Goal: Find contact information: Find contact information

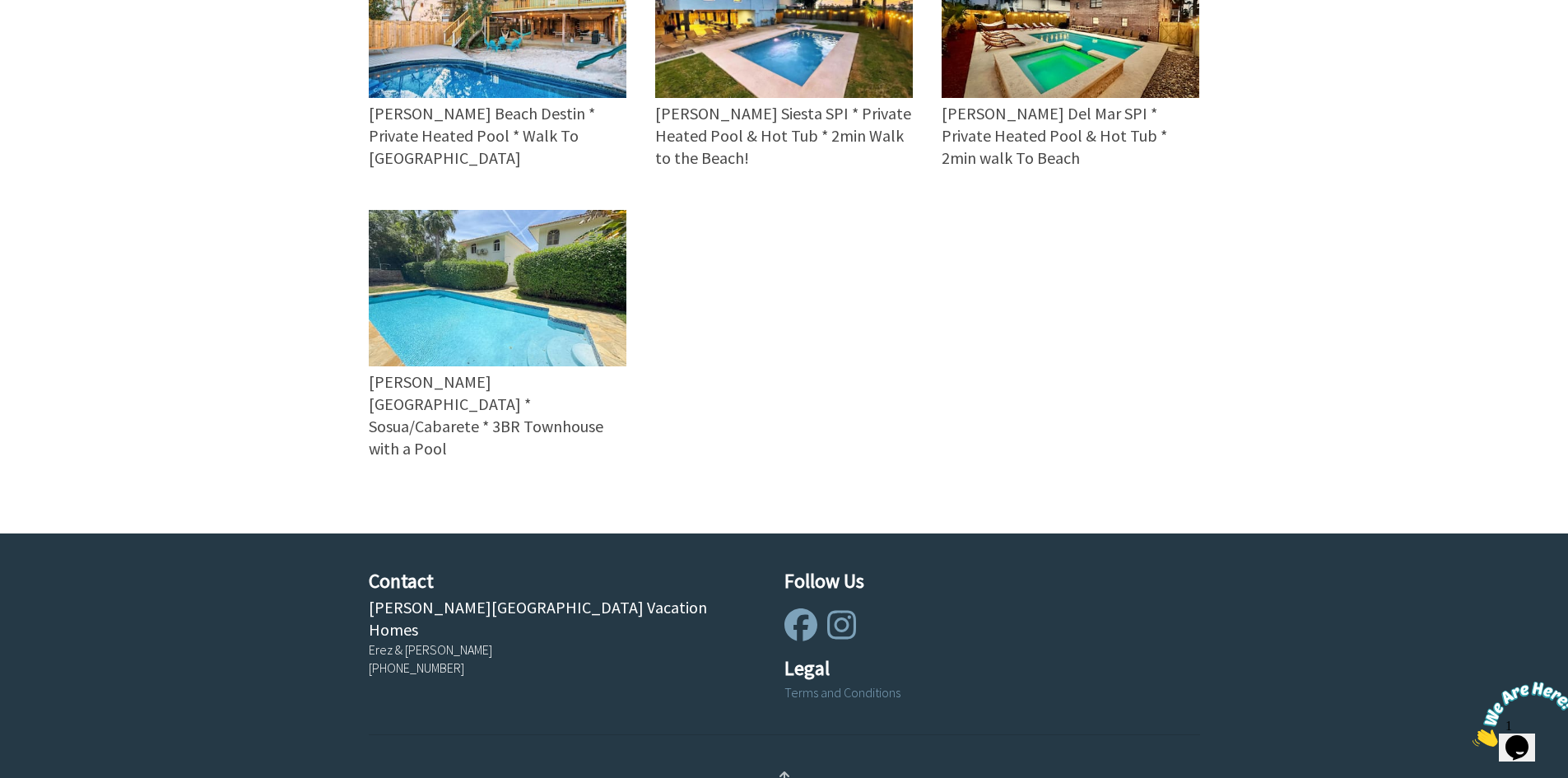
scroll to position [880, 0]
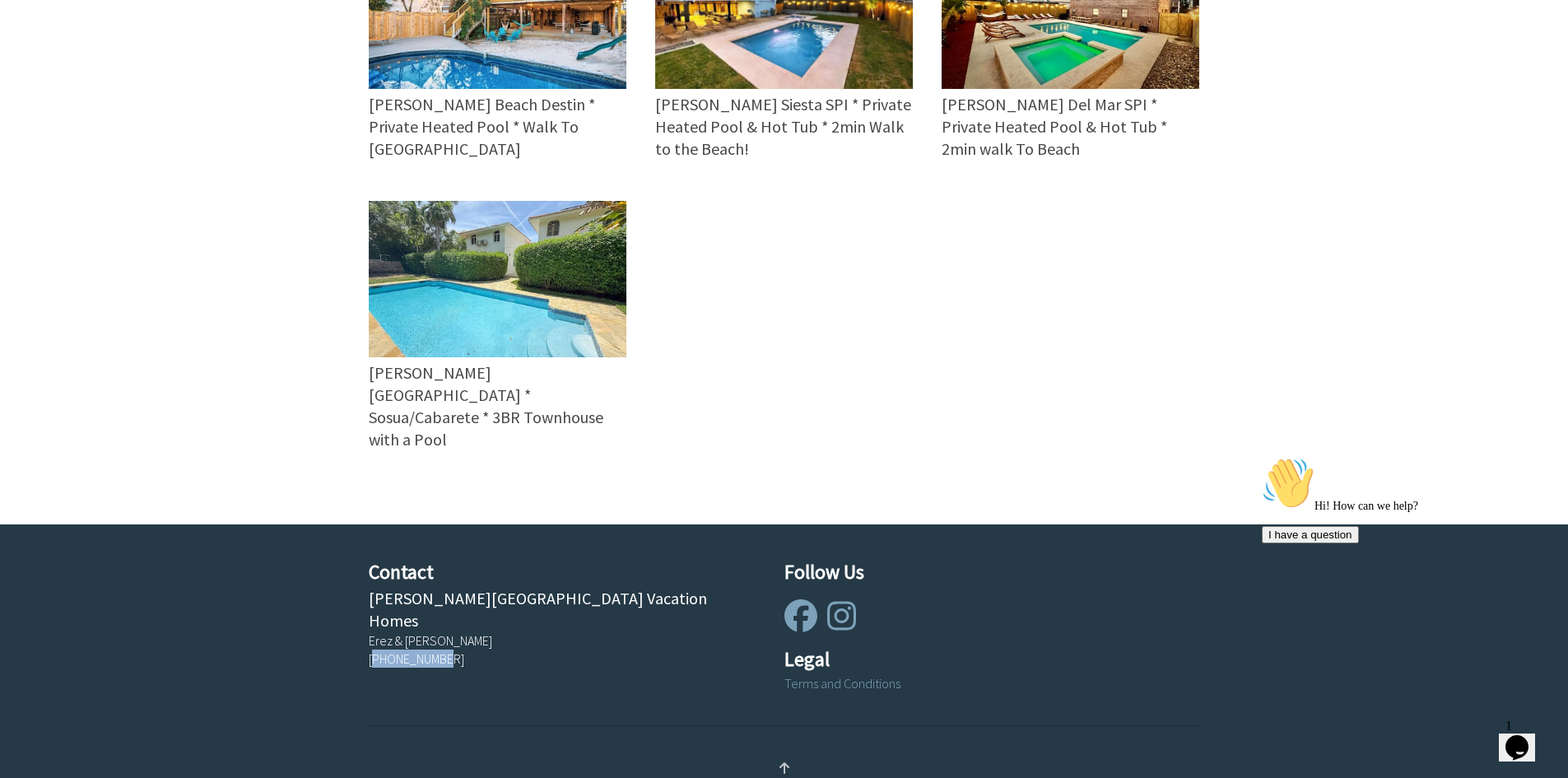
drag, startPoint x: 464, startPoint y: 571, endPoint x: 375, endPoint y: 570, distance: 89.0
click at [375, 649] on div "[PHONE_NUMBER]" at bounding box center [562, 659] width 387 height 19
copy div "18502708630"
drag, startPoint x: 570, startPoint y: 542, endPoint x: 392, endPoint y: 542, distance: 178.0
click at [392, 558] on div "Contact [PERSON_NAME][GEOGRAPHIC_DATA] Vacation Homes Erez & [PERSON_NAME] [PHO…" at bounding box center [547, 619] width 416 height 122
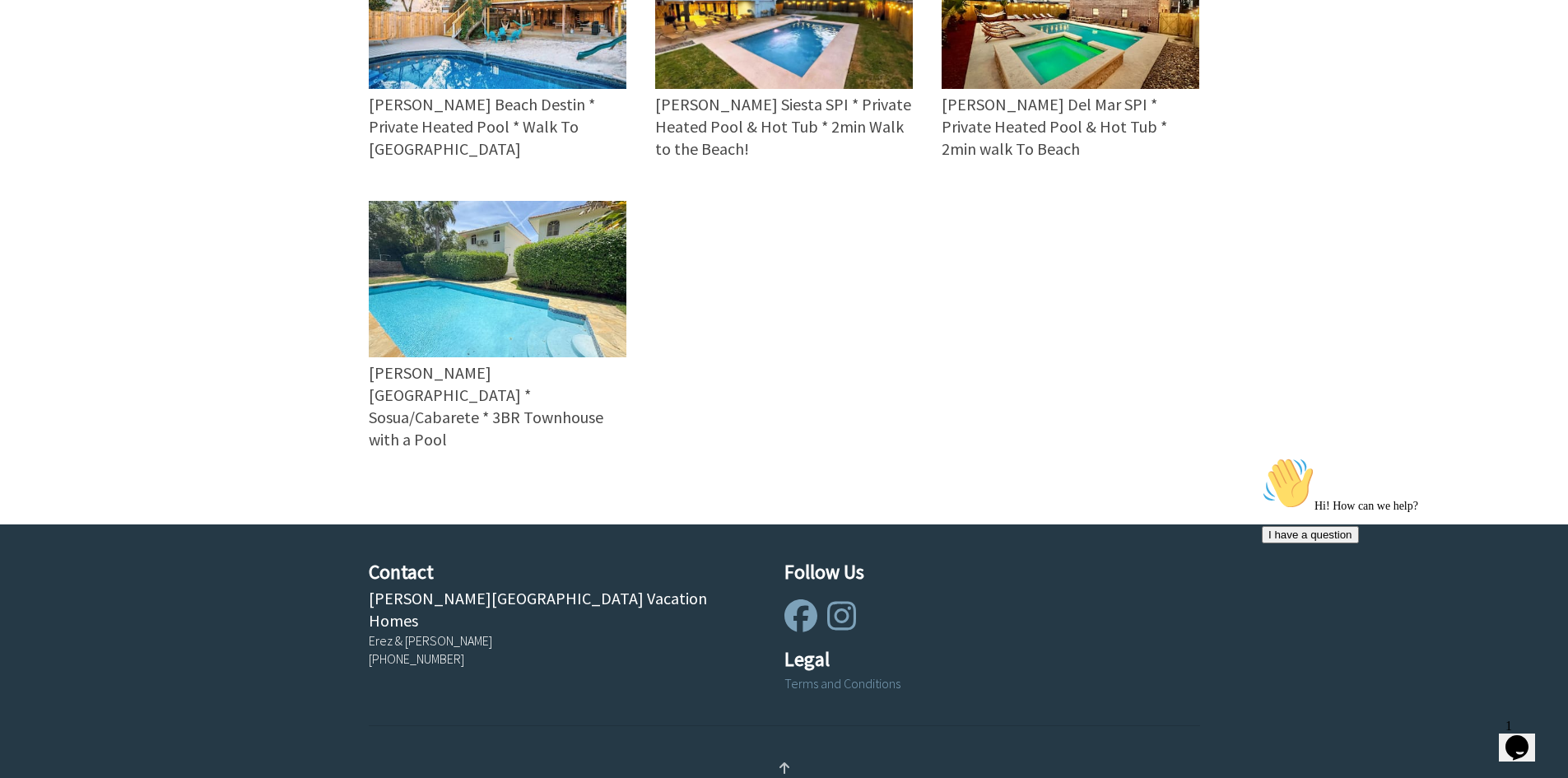
drag, startPoint x: 510, startPoint y: 511, endPoint x: 521, endPoint y: 510, distance: 11.0
click at [513, 558] on h4 "Contact" at bounding box center [562, 572] width 387 height 30
drag, startPoint x: 562, startPoint y: 526, endPoint x: 364, endPoint y: 529, distance: 198.0
click at [365, 558] on div "Contact [PERSON_NAME][GEOGRAPHIC_DATA] Vacation Homes Erez & [PERSON_NAME] [PHO…" at bounding box center [547, 619] width 416 height 122
copy div "[PERSON_NAME][GEOGRAPHIC_DATA] Vacation Homes"
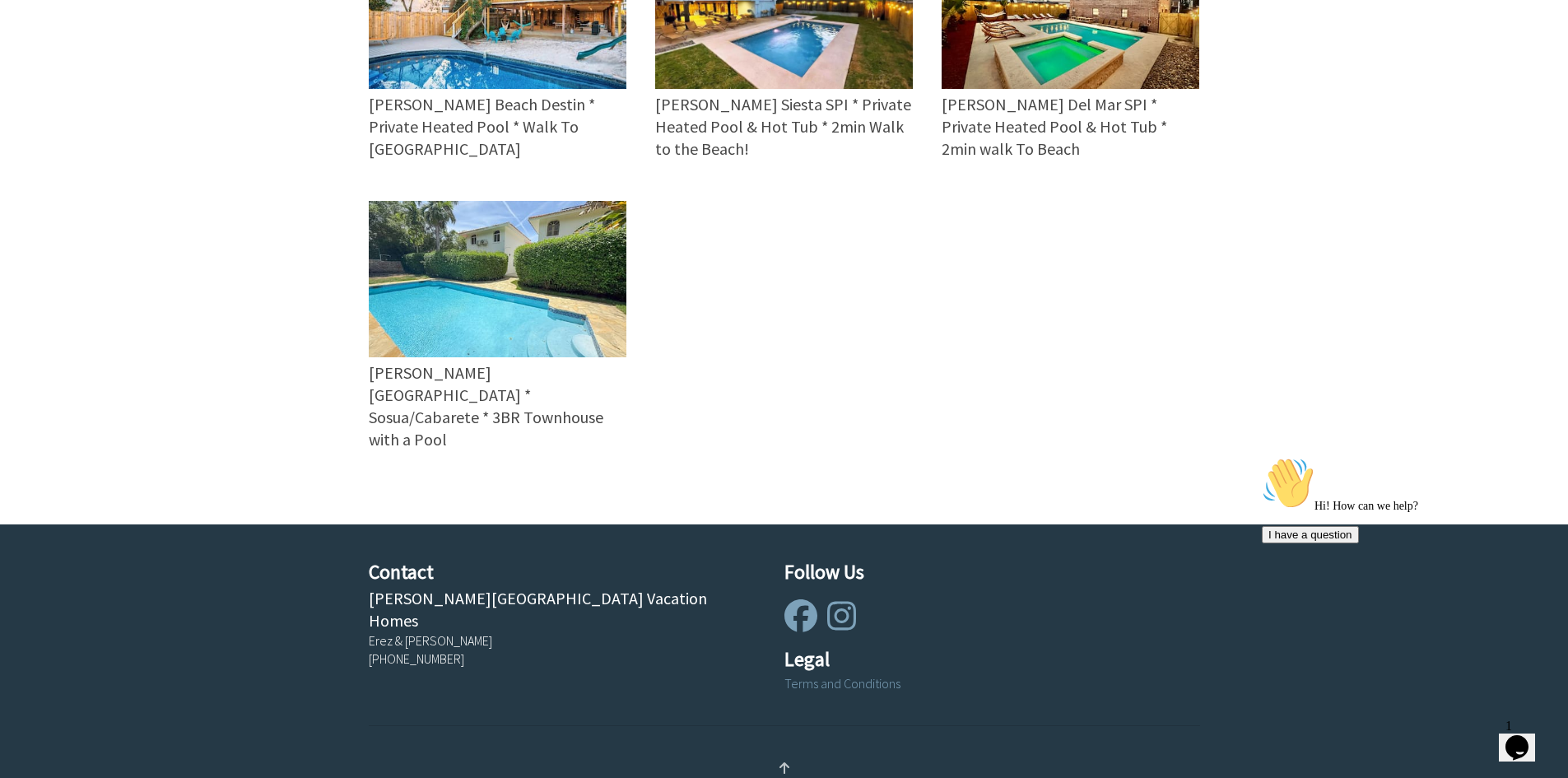
click at [521, 580] on div "Contact [PERSON_NAME][GEOGRAPHIC_DATA] Vacation Homes Erez & [PERSON_NAME] [PHO…" at bounding box center [547, 619] width 416 height 122
drag, startPoint x: 492, startPoint y: 556, endPoint x: 353, endPoint y: 556, distance: 139.0
click at [353, 558] on div "Contact [PERSON_NAME][GEOGRAPHIC_DATA] Vacation Homes Erez & [PERSON_NAME] [PHO…" at bounding box center [547, 619] width 416 height 122
copy div "Erez & [PERSON_NAME]"
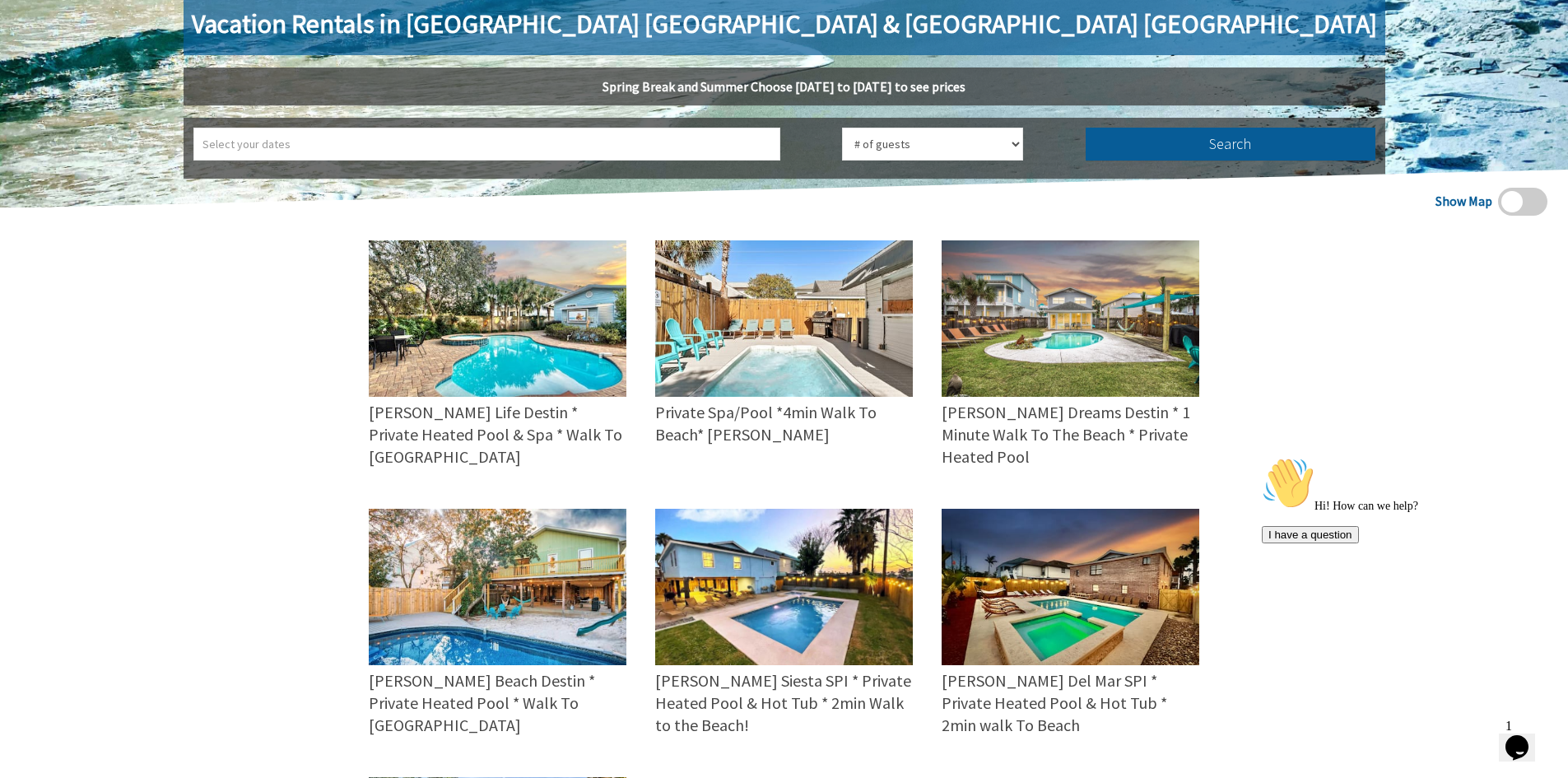
scroll to position [0, 0]
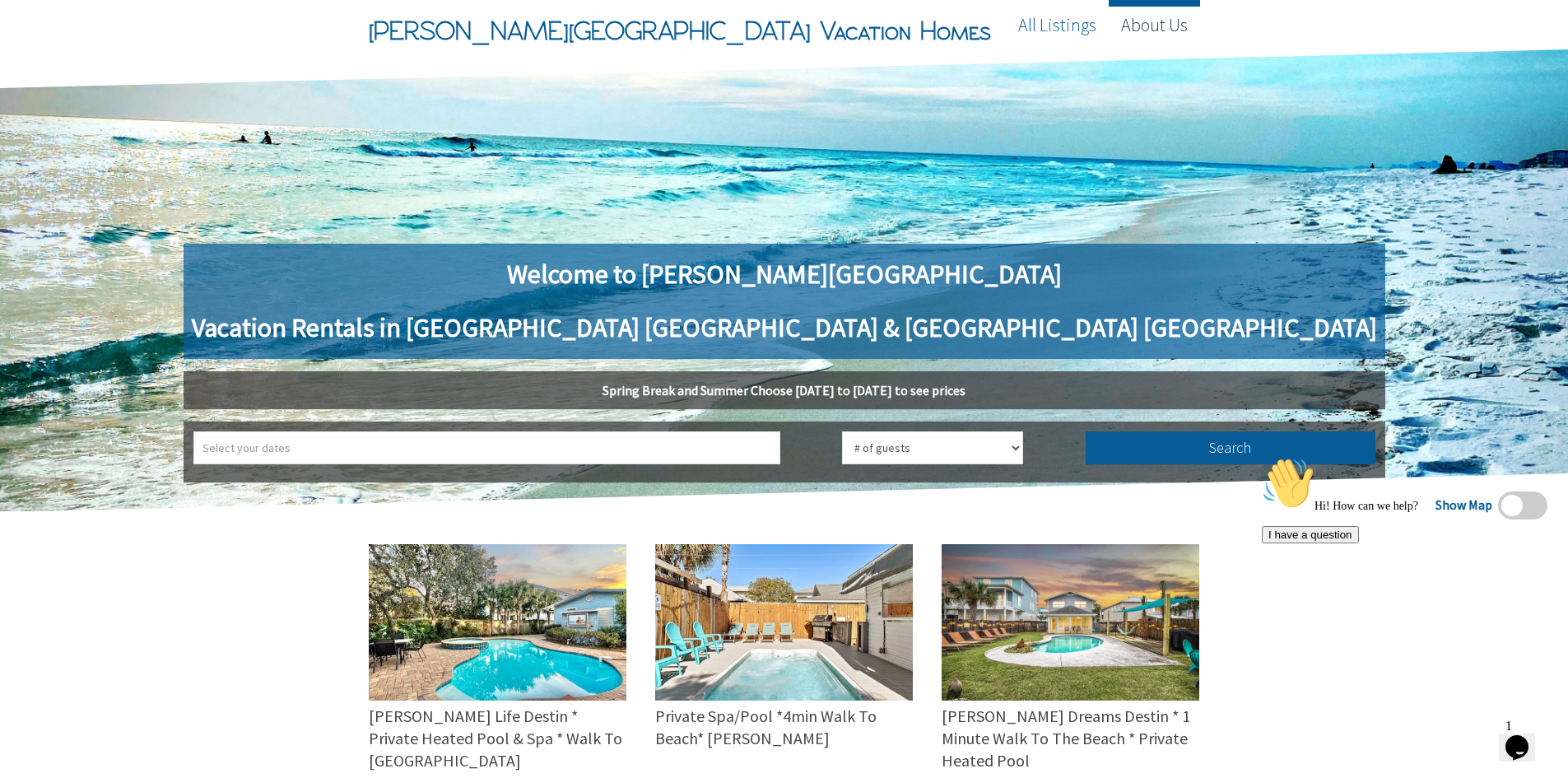
click at [1154, 21] on link "About Us" at bounding box center [1154, 24] width 92 height 49
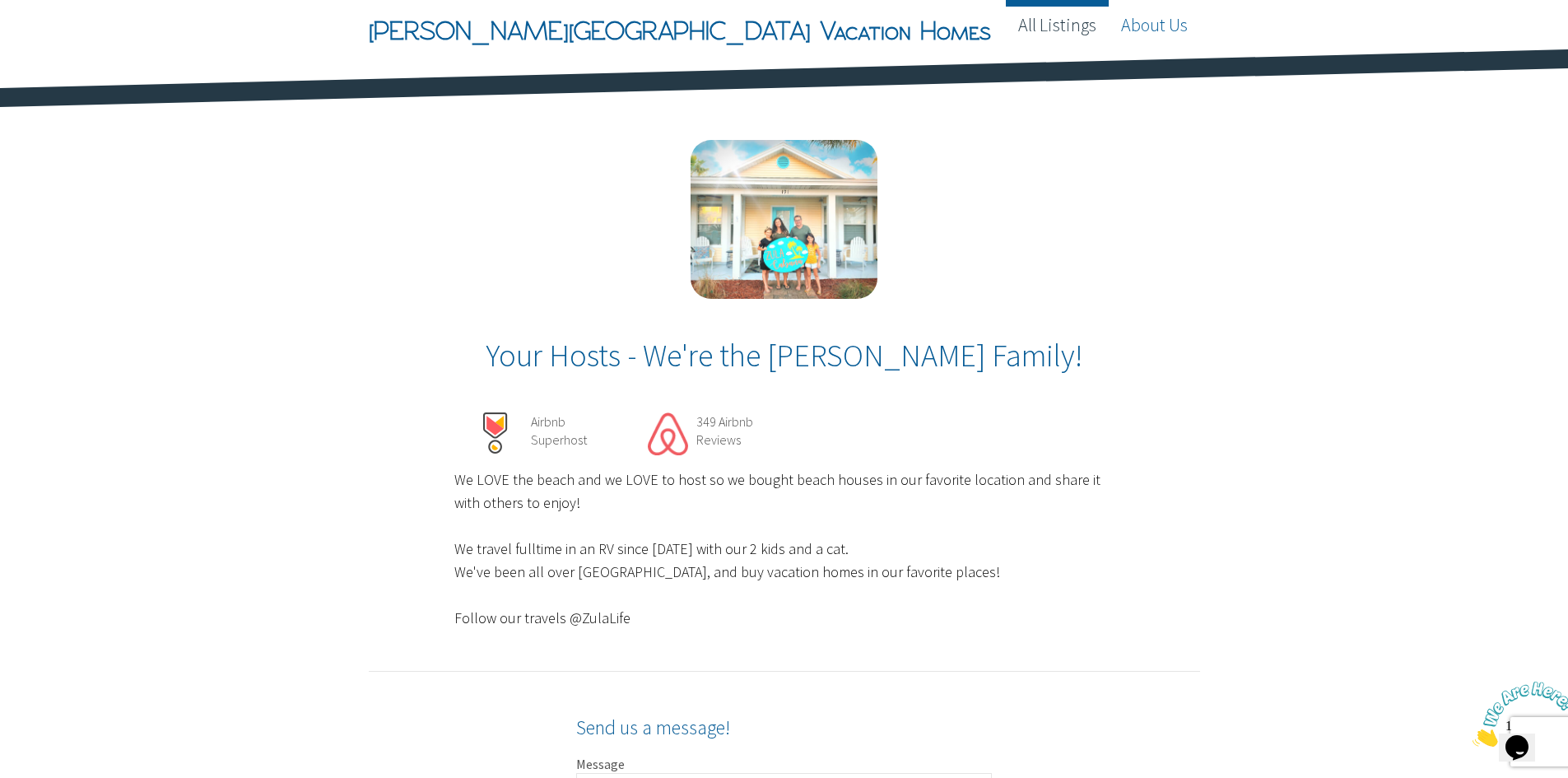
click at [1074, 28] on link "All Listings" at bounding box center [1057, 24] width 103 height 49
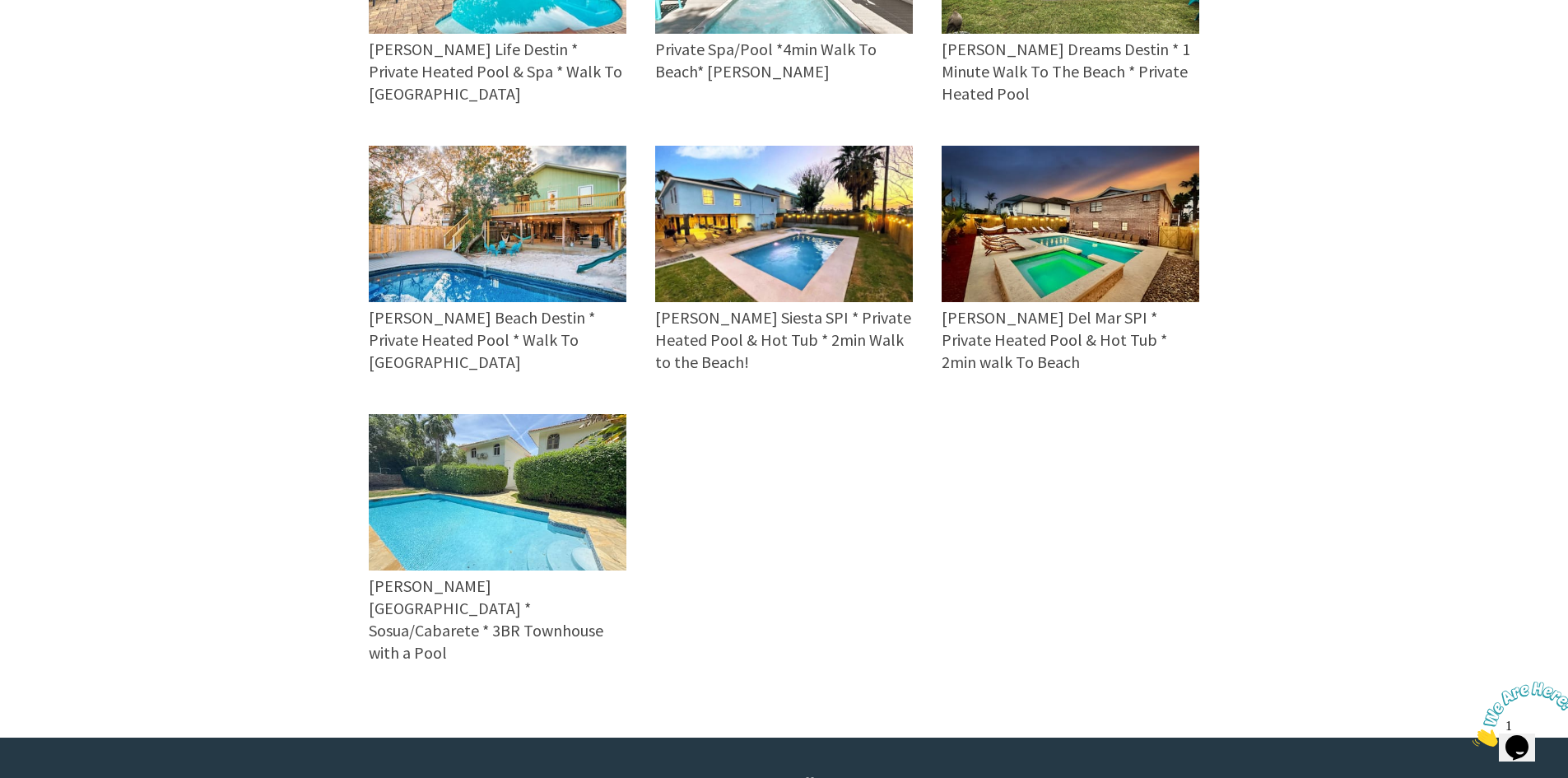
scroll to position [880, 0]
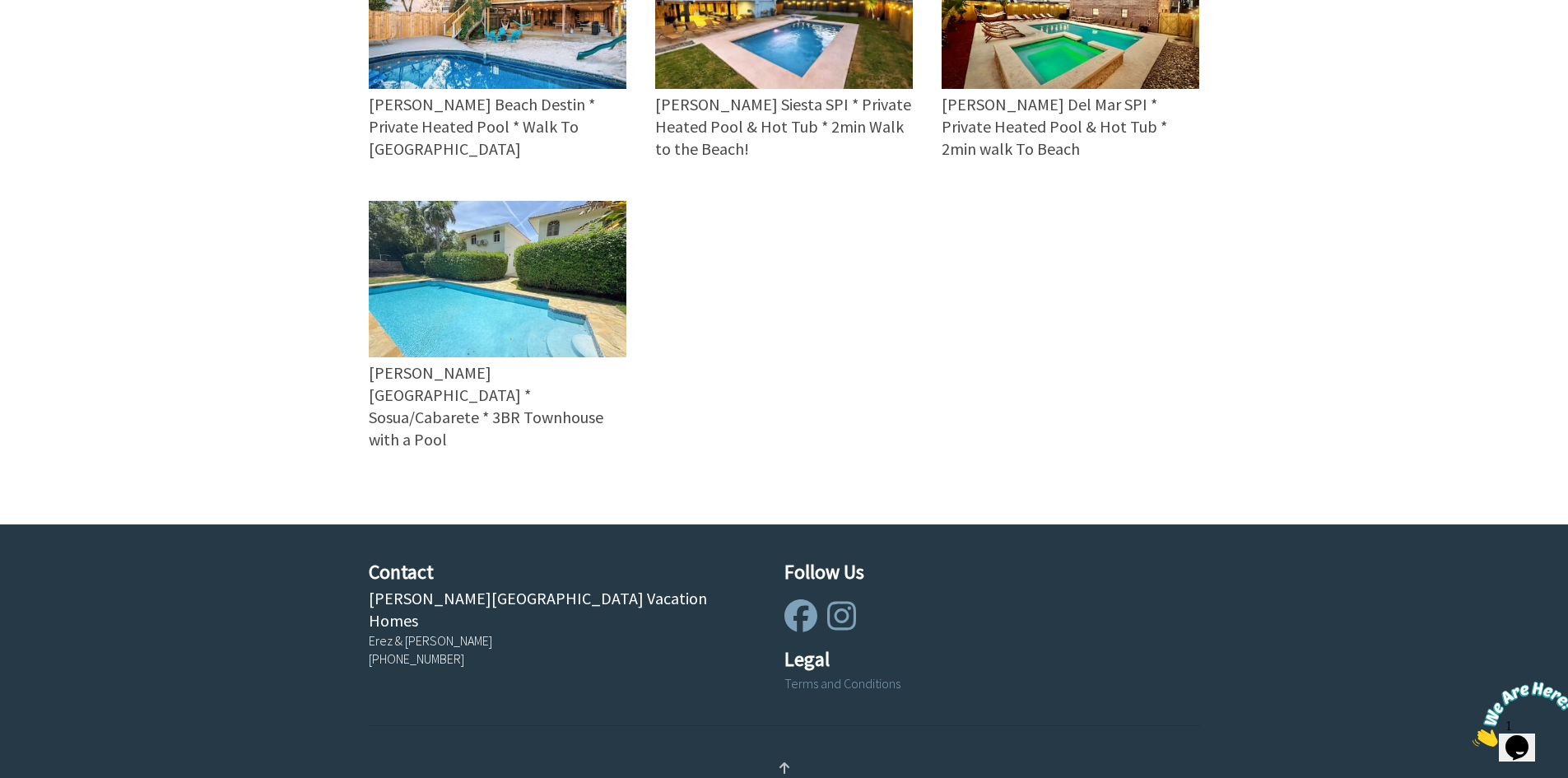
click at [427, 524] on section "Contact [PERSON_NAME][GEOGRAPHIC_DATA] Vacation Homes Erez & [PERSON_NAME] [PHO…" at bounding box center [770, 624] width 860 height 201
drag, startPoint x: 582, startPoint y: 528, endPoint x: 361, endPoint y: 536, distance: 221.1
click at [361, 558] on div "Contact [PERSON_NAME][GEOGRAPHIC_DATA] Vacation Homes Erez & [PERSON_NAME] [PHO…" at bounding box center [547, 619] width 416 height 122
copy div "[PERSON_NAME][GEOGRAPHIC_DATA] Vacation Homes"
drag, startPoint x: 537, startPoint y: 534, endPoint x: 525, endPoint y: 555, distance: 24.2
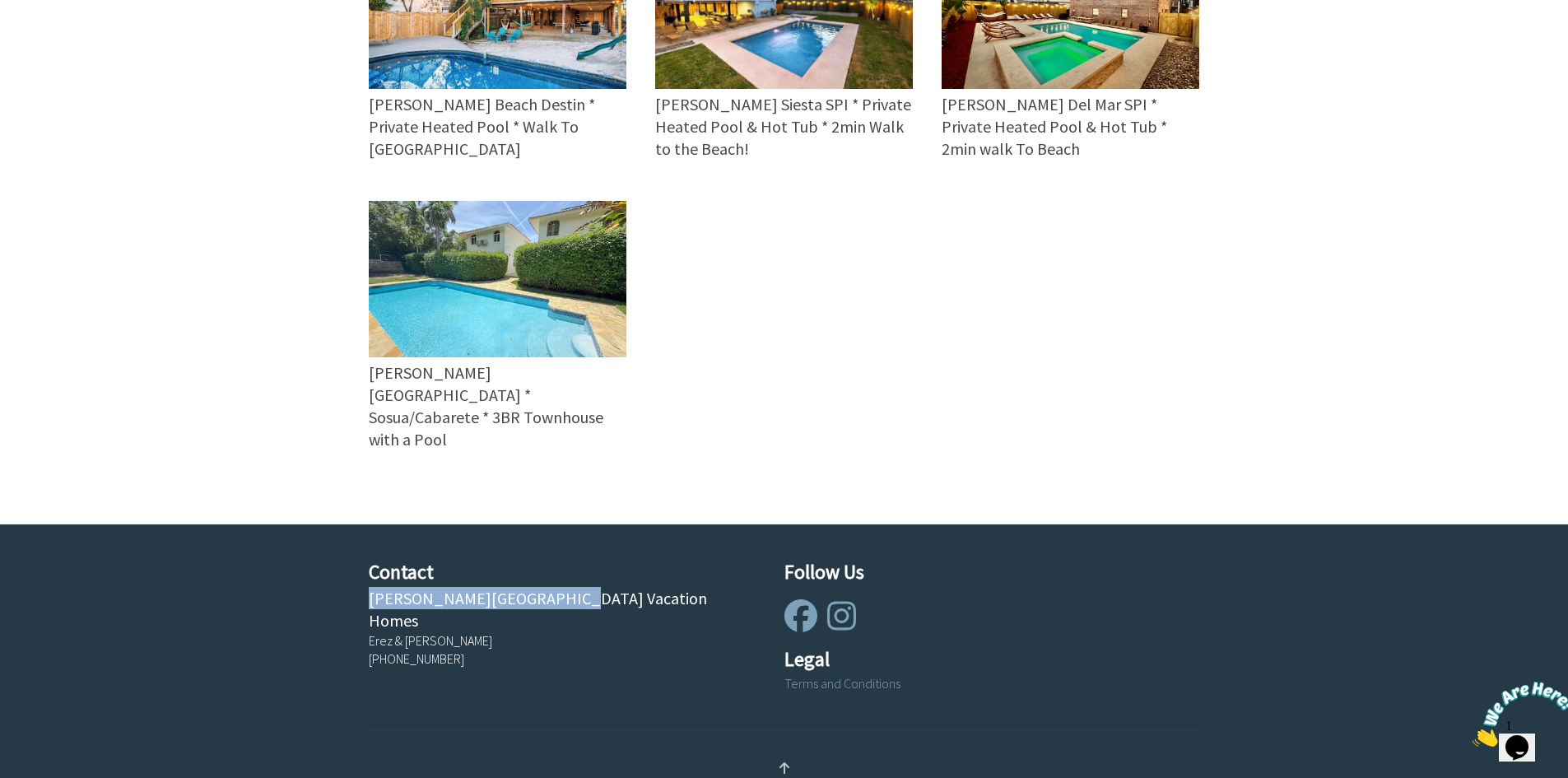
click at [537, 587] on div "[PERSON_NAME][GEOGRAPHIC_DATA] Vacation Homes" at bounding box center [562, 609] width 387 height 44
click at [509, 632] on div "Erez & [PERSON_NAME]" at bounding box center [562, 641] width 387 height 19
drag, startPoint x: 487, startPoint y: 552, endPoint x: 352, endPoint y: 551, distance: 135.0
click at [352, 558] on div "Contact [PERSON_NAME][GEOGRAPHIC_DATA] Vacation Homes Erez & [PERSON_NAME] [PHO…" at bounding box center [547, 619] width 416 height 122
copy div "Erez & [PERSON_NAME]"
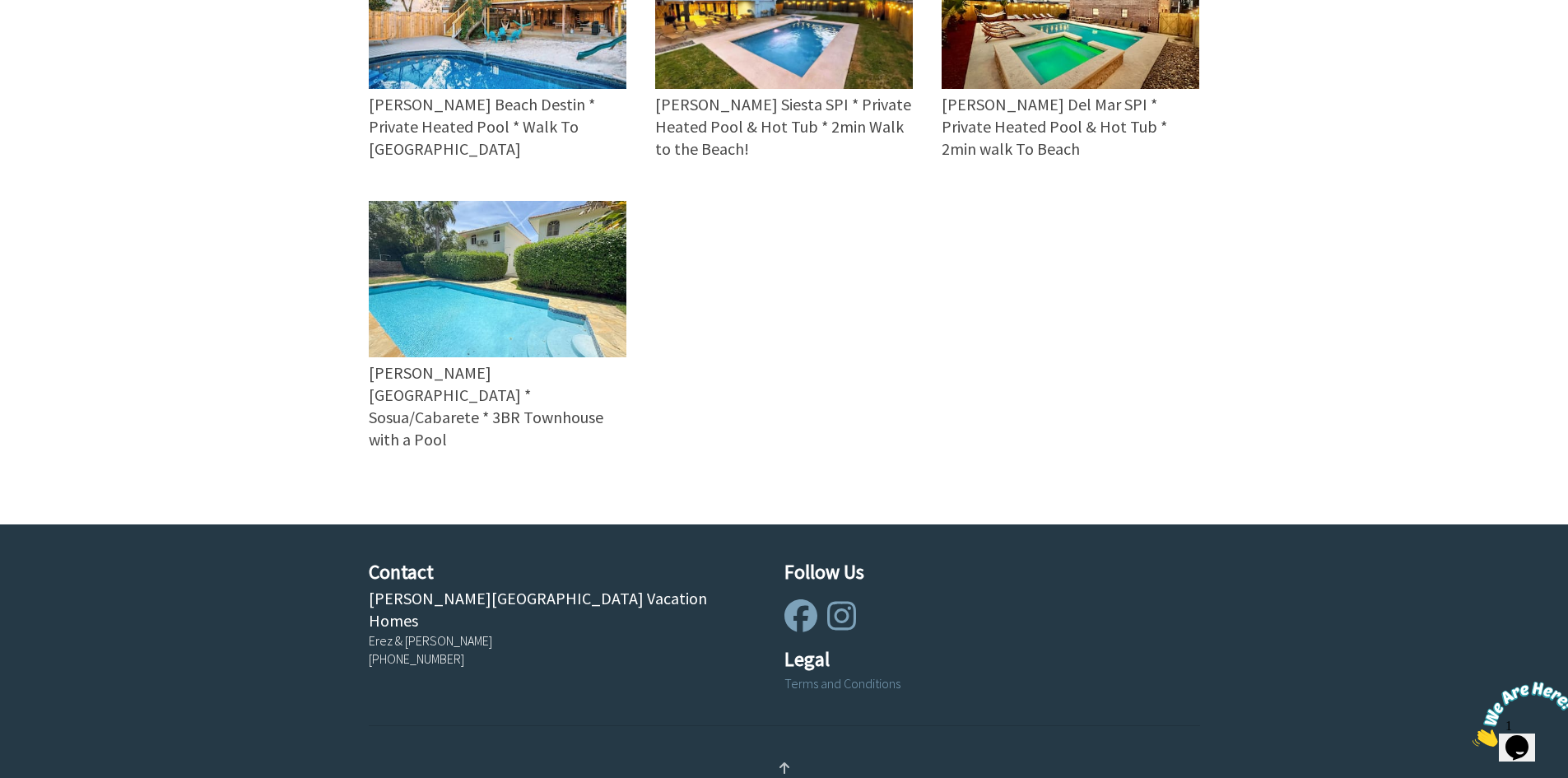
click at [569, 649] on div "[PHONE_NUMBER]" at bounding box center [562, 659] width 387 height 19
drag, startPoint x: 571, startPoint y: 529, endPoint x: 366, endPoint y: 535, distance: 205.1
click at [366, 558] on div "Contact [PERSON_NAME][GEOGRAPHIC_DATA] Vacation Homes Erez & [PERSON_NAME] [PHO…" at bounding box center [547, 619] width 416 height 122
copy div "[PERSON_NAME][GEOGRAPHIC_DATA] Vacation Homes"
click at [595, 649] on div "[PHONE_NUMBER]" at bounding box center [562, 659] width 387 height 19
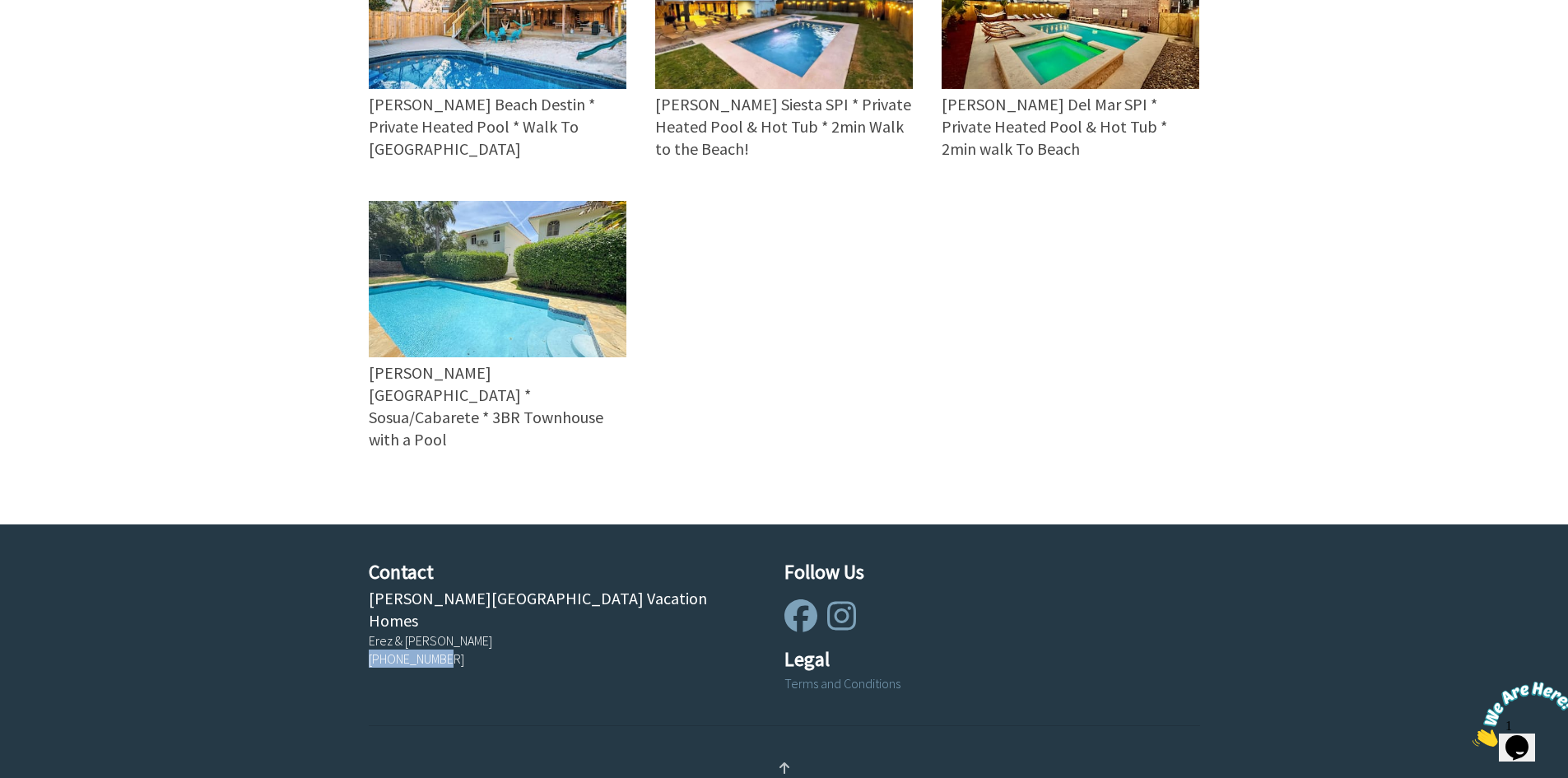
drag, startPoint x: 449, startPoint y: 573, endPoint x: 371, endPoint y: 576, distance: 78.1
click at [371, 649] on div "[PHONE_NUMBER]" at bounding box center [562, 659] width 387 height 19
copy div "[PHONE_NUMBER]"
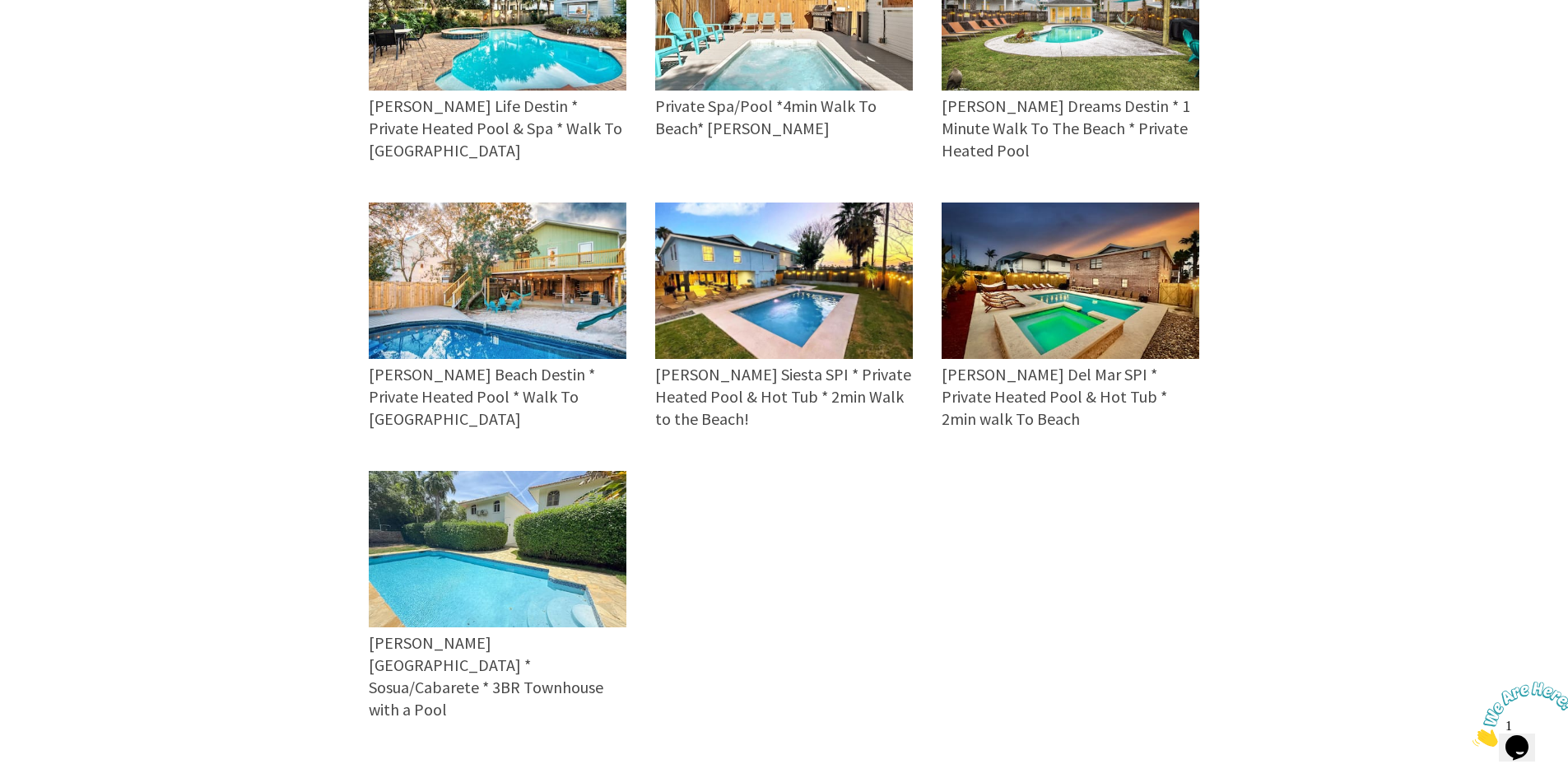
scroll to position [0, 0]
